Goal: Check status: Check status

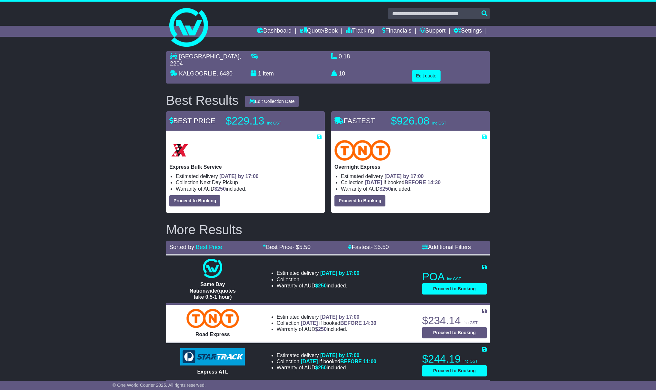
click at [348, 31] on link "Tracking" at bounding box center [360, 31] width 28 height 11
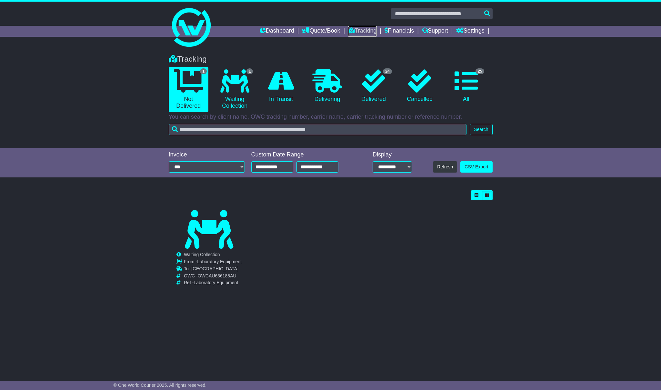
click at [357, 31] on link "Tracking" at bounding box center [362, 31] width 28 height 11
